Goal: Find specific page/section: Find specific page/section

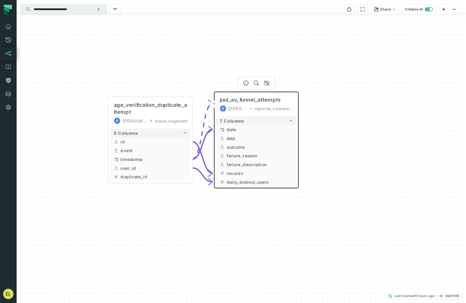
click at [71, 9] on input "**********" at bounding box center [63, 9] width 65 height 8
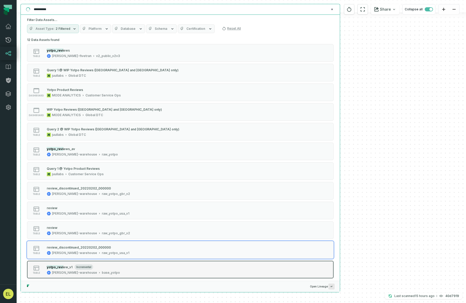
type input "**********"
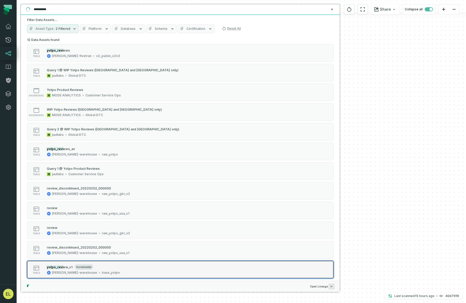
click at [95, 265] on div "yotpo_revi ew_v1 incremental" at bounding box center [83, 267] width 73 height 5
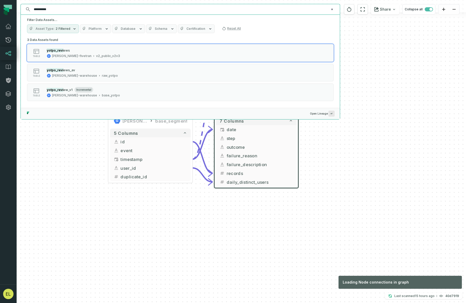
click at [315, 188] on div "+ juul_av_funnel_attempts [PERSON_NAME]-warehouse reports_commercial 7 columns …" at bounding box center [241, 151] width 449 height 303
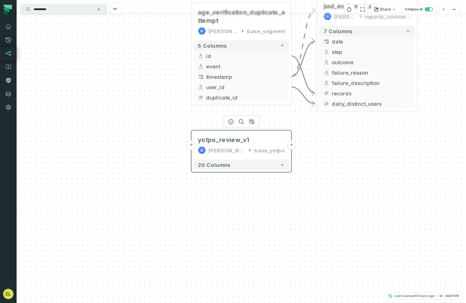
click at [192, 146] on button "+" at bounding box center [190, 145] width 9 height 9
click at [191, 146] on button "+" at bounding box center [190, 145] width 9 height 9
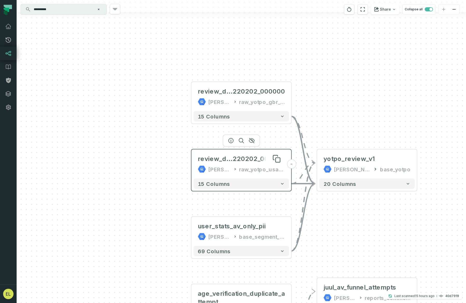
click at [246, 160] on span "220202_000000" at bounding box center [259, 159] width 52 height 8
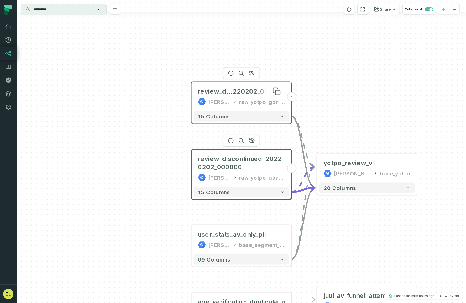
click at [263, 95] on span "220202_000000" at bounding box center [259, 91] width 52 height 8
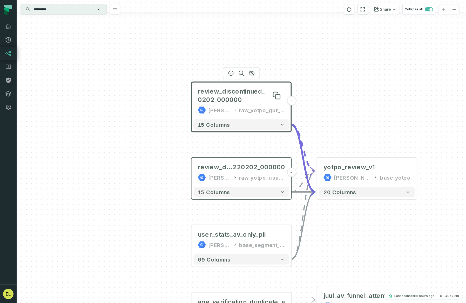
click at [232, 93] on span "review_discontinued_20220202_000000" at bounding box center [241, 95] width 87 height 17
click at [254, 131] on div "15 columns" at bounding box center [242, 125] width 100 height 15
click at [258, 129] on button "15 columns" at bounding box center [242, 125] width 96 height 10
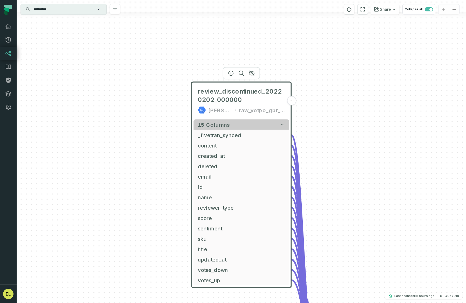
click at [264, 124] on button "15 columns" at bounding box center [242, 125] width 96 height 10
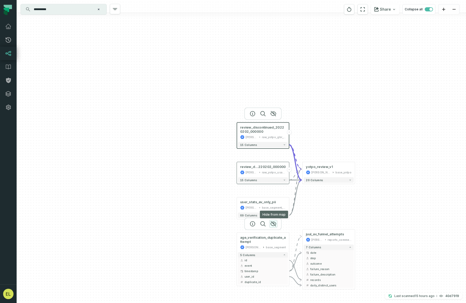
click at [273, 224] on icon "button" at bounding box center [273, 224] width 6 height 6
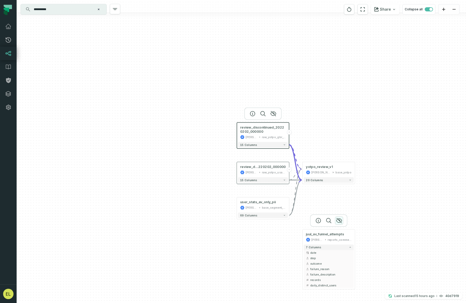
click at [340, 221] on icon "button" at bounding box center [339, 221] width 6 height 6
click at [97, 9] on button "Clear search query" at bounding box center [98, 9] width 5 height 5
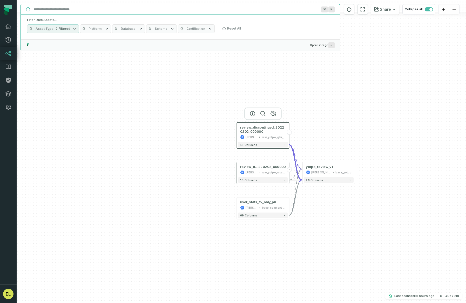
click at [94, 11] on input "Discovery Provider cmdk menu" at bounding box center [176, 9] width 290 height 8
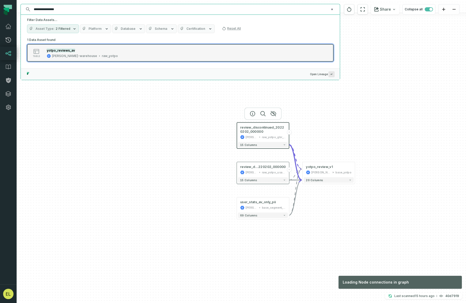
type input "**********"
click at [110, 53] on div "table yotpo_reviews_av [PERSON_NAME]-warehouse raw_yotpo" at bounding box center [93, 53] width 130 height 10
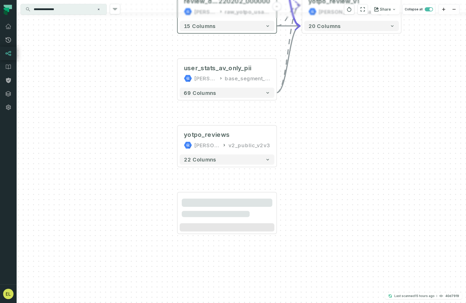
drag, startPoint x: 328, startPoint y: 138, endPoint x: 314, endPoint y: 157, distance: 23.7
click at [314, 157] on div "review_discontinued_20220202_000000 [PERSON_NAME]-warehouse raw_yotpo_gbr_v2 - …" at bounding box center [241, 151] width 449 height 303
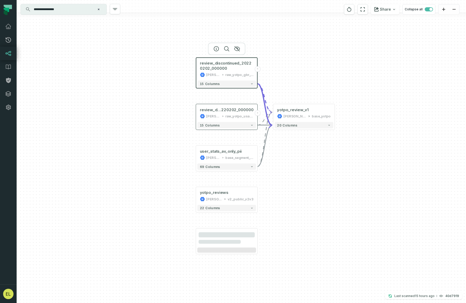
drag, startPoint x: 326, startPoint y: 146, endPoint x: 293, endPoint y: 195, distance: 59.9
click at [293, 195] on div "review_discontinued_20220202_000000 [PERSON_NAME]-warehouse raw_yotpo_gbr_v2 - …" at bounding box center [241, 151] width 449 height 303
click at [82, 10] on input "**********" at bounding box center [63, 9] width 65 height 8
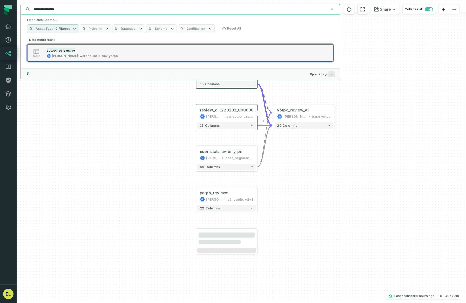
click at [80, 53] on div "yotpo_reviews_av [PERSON_NAME]-warehouse raw_yotpo" at bounding box center [82, 53] width 75 height 10
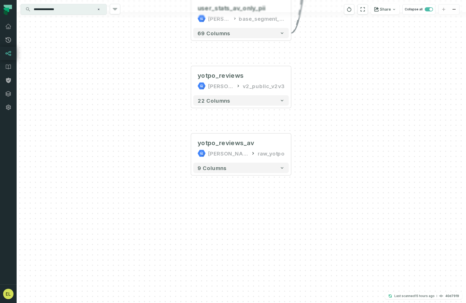
drag, startPoint x: 305, startPoint y: 117, endPoint x: 298, endPoint y: 133, distance: 17.4
click at [300, 133] on div "review_discontinued_20220202_000000 [PERSON_NAME]-warehouse raw_yotpo_gbr_v2 - …" at bounding box center [241, 151] width 449 height 303
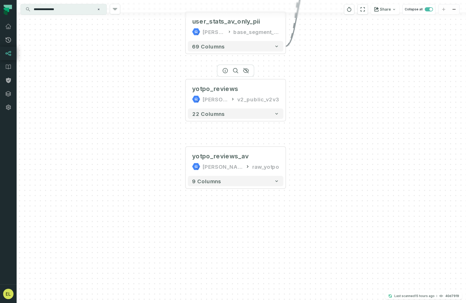
click at [246, 73] on div at bounding box center [235, 71] width 37 height 12
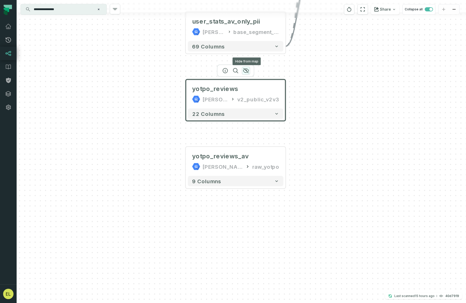
click at [248, 72] on icon "button" at bounding box center [245, 71] width 5 height 5
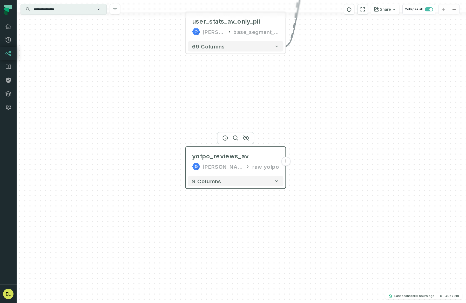
click at [285, 162] on button "+" at bounding box center [285, 161] width 9 height 9
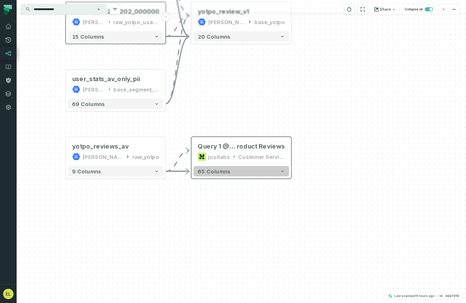
click at [261, 175] on button "65 columns" at bounding box center [242, 171] width 96 height 10
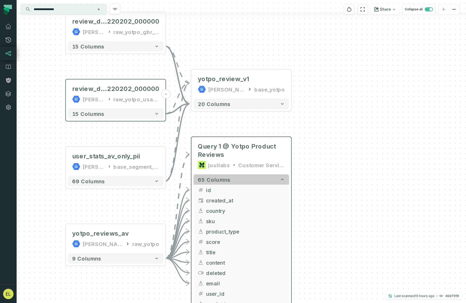
click at [278, 181] on button "65 columns" at bounding box center [242, 180] width 96 height 10
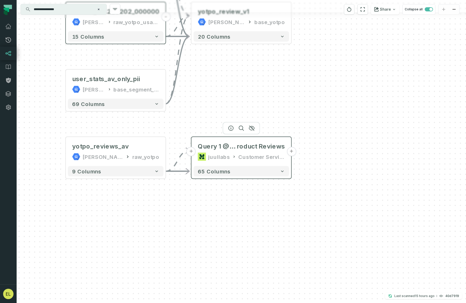
click at [229, 159] on div "juullabs Customer Service Ops" at bounding box center [241, 157] width 87 height 8
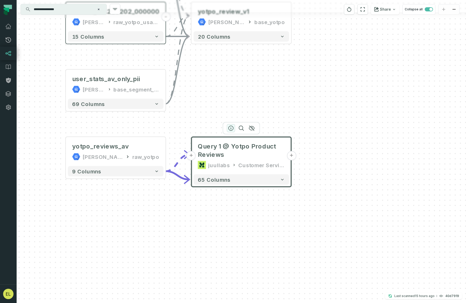
click at [230, 129] on icon "button" at bounding box center [231, 128] width 6 height 6
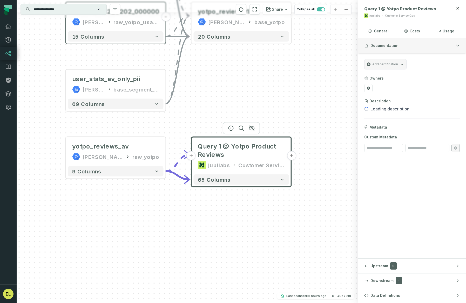
click at [457, 47] on icon "button" at bounding box center [457, 46] width 4 height 4
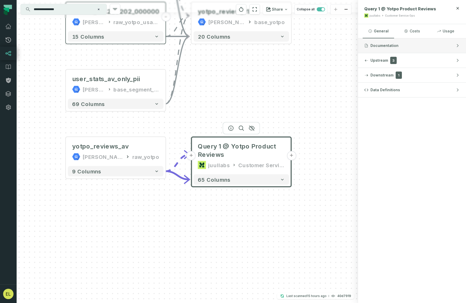
click at [457, 47] on icon "button" at bounding box center [457, 46] width 4 height 4
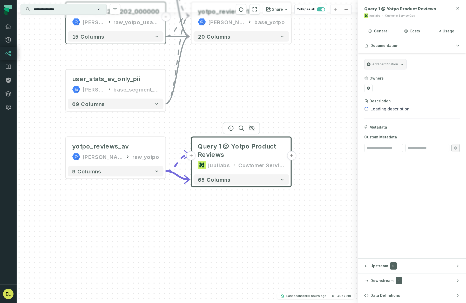
click at [457, 10] on icon "button" at bounding box center [457, 8] width 4 height 4
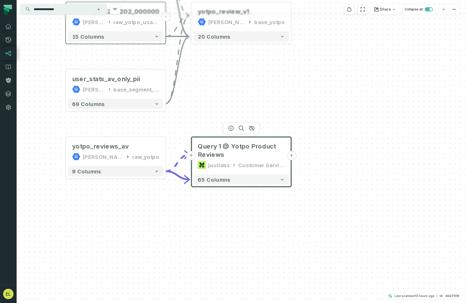
click at [293, 156] on button "+" at bounding box center [291, 155] width 9 height 9
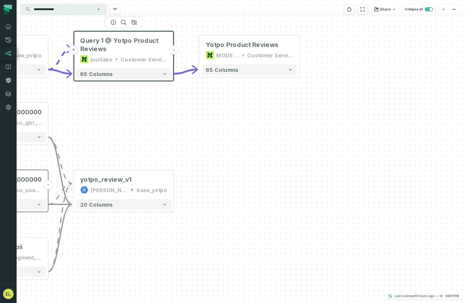
drag, startPoint x: 181, startPoint y: 235, endPoint x: 190, endPoint y: 133, distance: 102.4
click at [190, 133] on div "- Yotpo Product Reviews MODE ANALYTICS Customer Service Ops 65 columns + Query …" at bounding box center [241, 151] width 449 height 303
click at [175, 185] on button "+" at bounding box center [174, 184] width 9 height 9
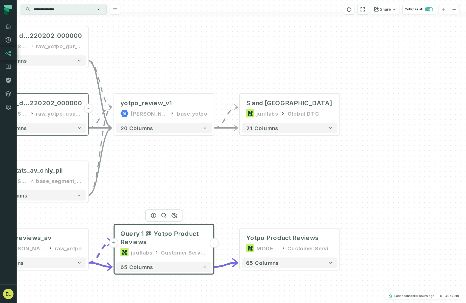
drag, startPoint x: 193, startPoint y: 206, endPoint x: 242, endPoint y: 163, distance: 65.6
click at [242, 163] on div "+ Query 2 @ WIP Yotpo Reviews (U S and [GEOGRAPHIC_DATA] only) juullabs Global …" at bounding box center [241, 151] width 449 height 303
click at [247, 106] on span "Query 2 @ WIP Yotpo Reviews (U" at bounding box center [247, 103] width 0 height 8
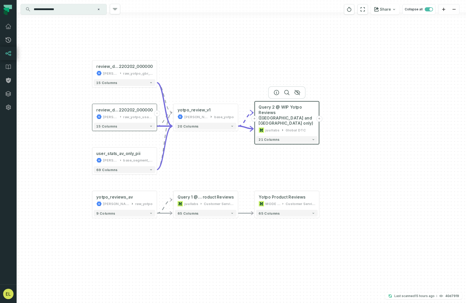
drag, startPoint x: 265, startPoint y: 180, endPoint x: 270, endPoint y: 158, distance: 23.5
click at [270, 158] on div "+ Query 2 @ WIP Yotpo Reviews ([GEOGRAPHIC_DATA] and [GEOGRAPHIC_DATA] only) ju…" at bounding box center [241, 151] width 449 height 303
